Goal: Find specific page/section: Find specific page/section

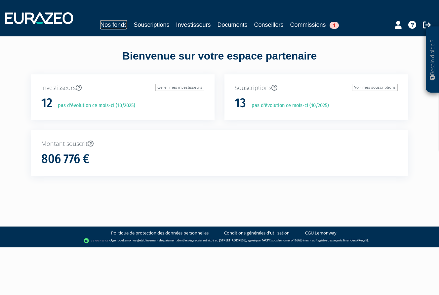
click at [110, 23] on link "Nos fonds" at bounding box center [113, 24] width 27 height 9
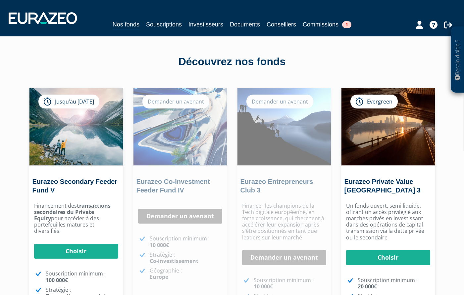
click at [434, 125] on div "Besoin d'aide ? × J'ai besoin d'aide Si vous avez une question à propos du fonc…" at bounding box center [232, 198] width 464 height 397
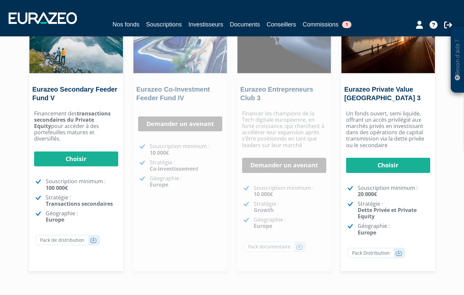
scroll to position [99, 0]
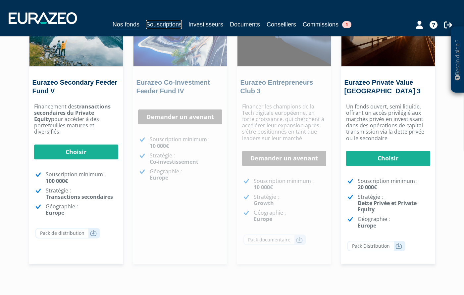
click at [165, 25] on link "Souscriptions" at bounding box center [164, 24] width 36 height 9
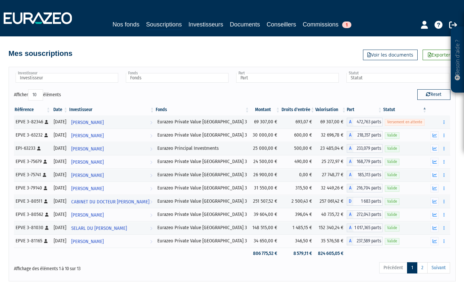
click at [38, 97] on select "10 25 50 100" at bounding box center [35, 94] width 15 height 11
select select "50"
click at [29, 89] on select "10 25 50 100" at bounding box center [35, 94] width 15 height 11
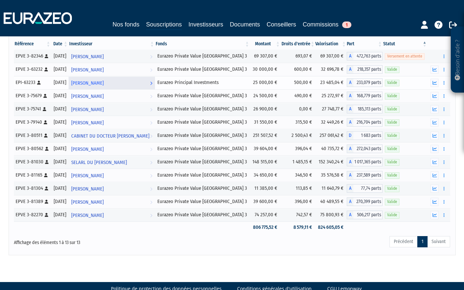
scroll to position [66, 0]
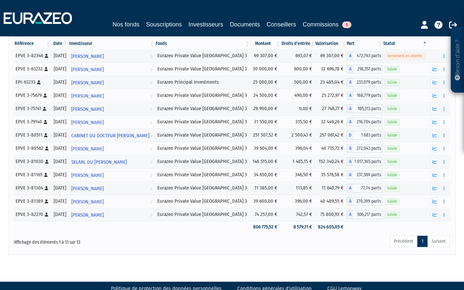
click at [68, 43] on th "Date" at bounding box center [59, 43] width 17 height 11
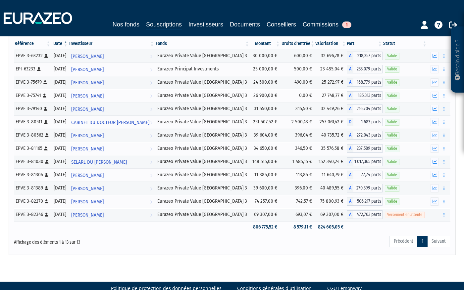
click at [68, 43] on th "Date" at bounding box center [59, 43] width 17 height 11
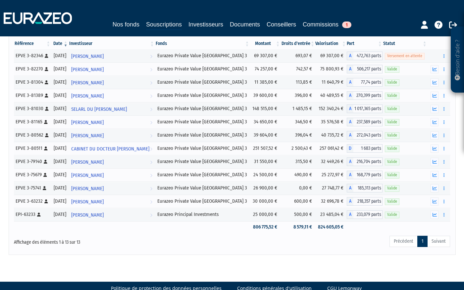
click at [386, 17] on div "Nos fonds Souscriptions Investisseurs Documents Conseillers Commissions 1" at bounding box center [232, 18] width 466 height 24
